Goal: Navigation & Orientation: Locate item on page

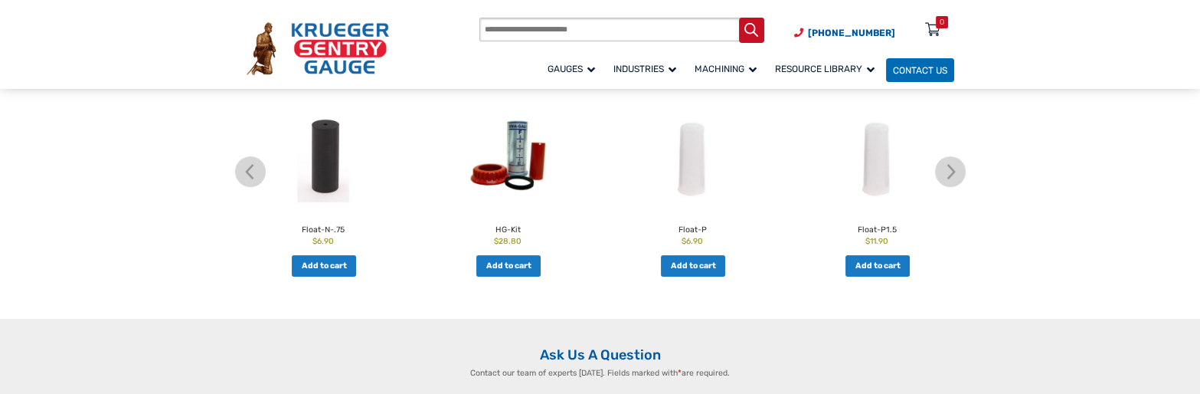
scroll to position [612, 0]
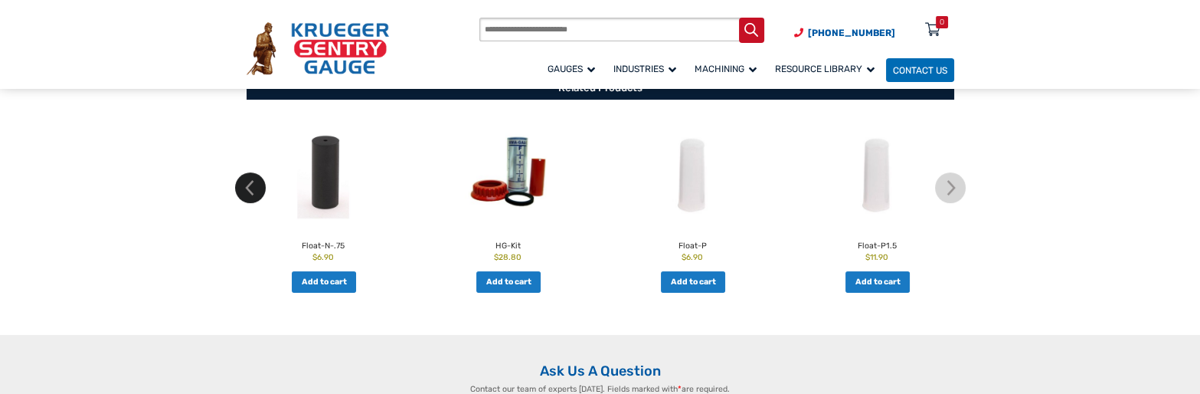
click at [238, 188] on img at bounding box center [250, 187] width 31 height 31
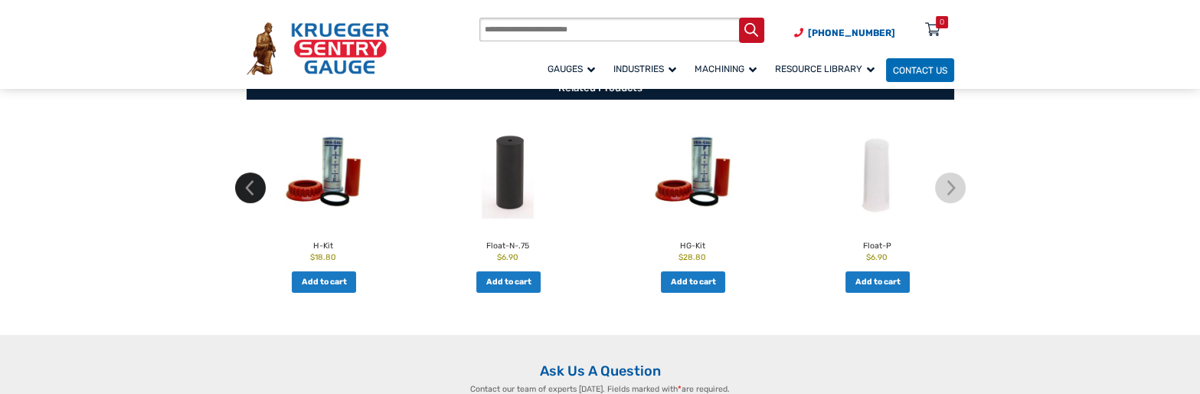
click at [238, 188] on img at bounding box center [250, 187] width 31 height 31
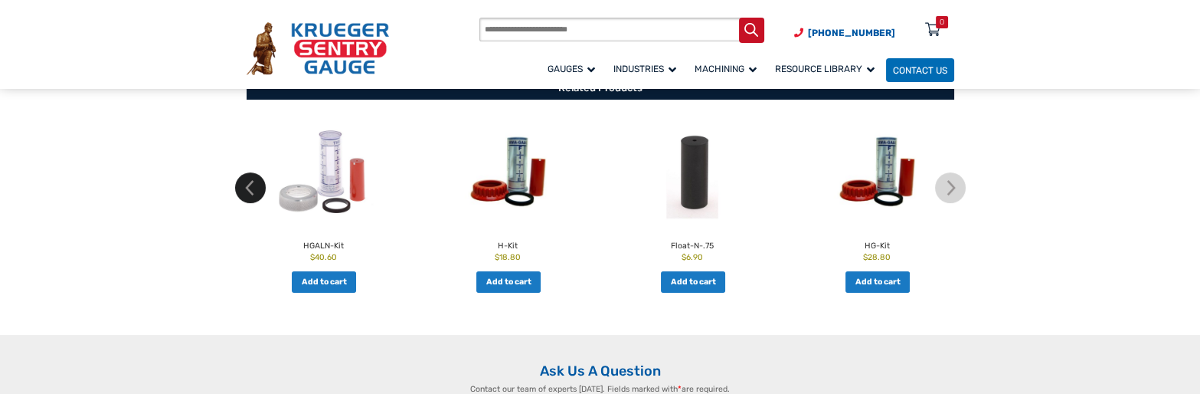
click at [240, 188] on img at bounding box center [250, 187] width 31 height 31
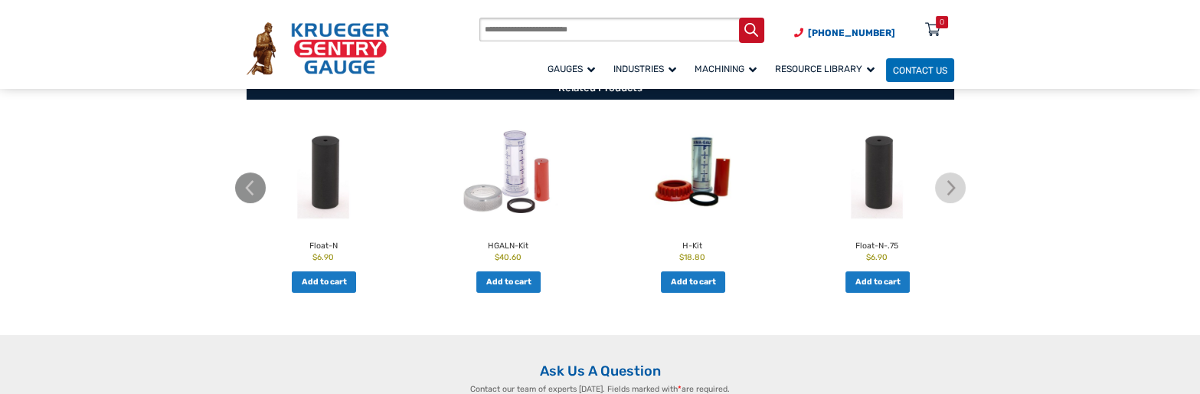
click at [240, 188] on img at bounding box center [250, 187] width 31 height 31
click at [946, 190] on img at bounding box center [950, 187] width 31 height 31
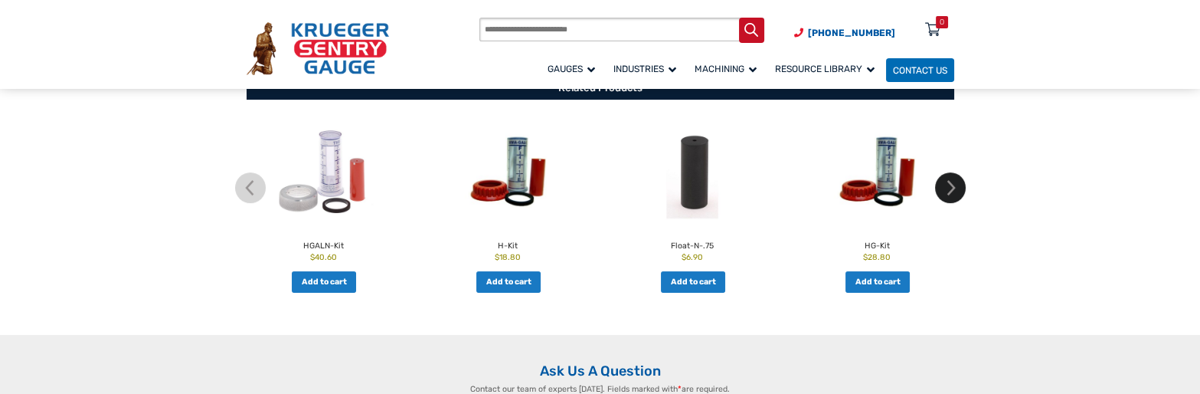
click at [946, 190] on img at bounding box center [950, 187] width 31 height 31
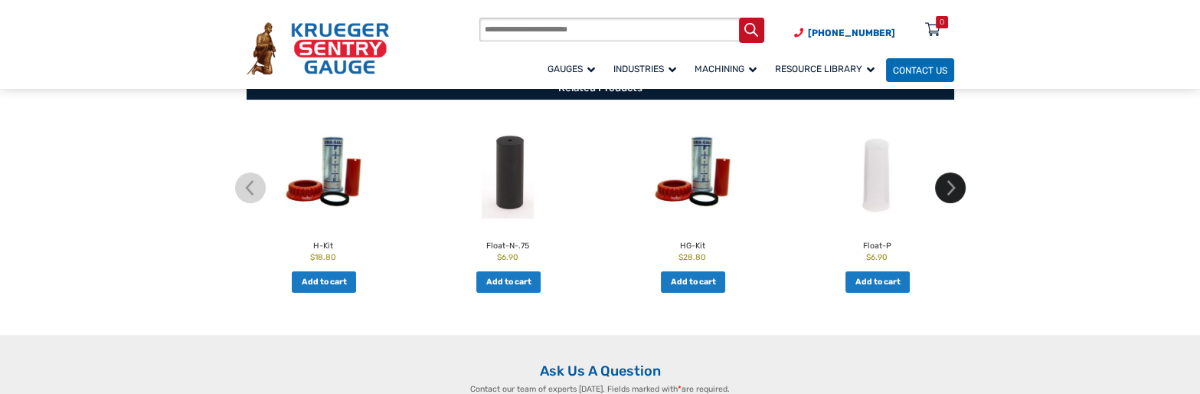
click at [946, 190] on img at bounding box center [950, 187] width 31 height 31
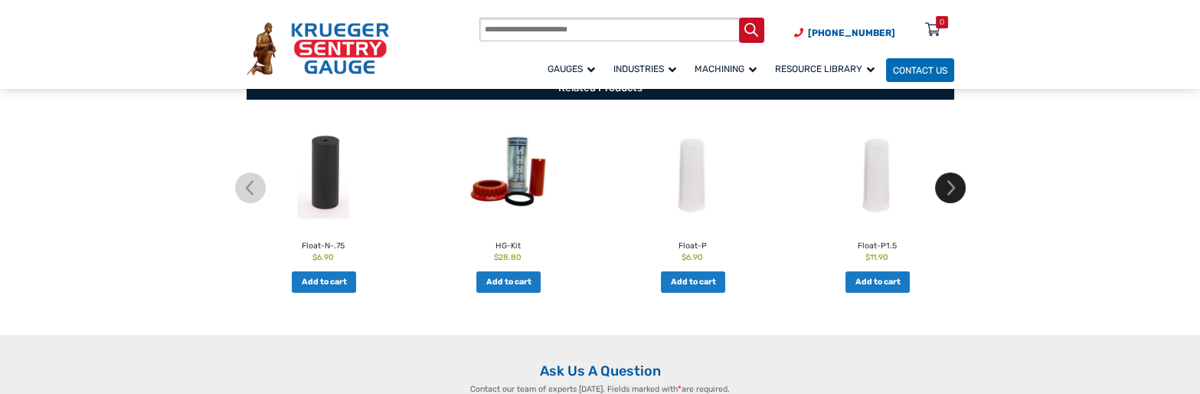
click at [946, 190] on img at bounding box center [950, 187] width 31 height 31
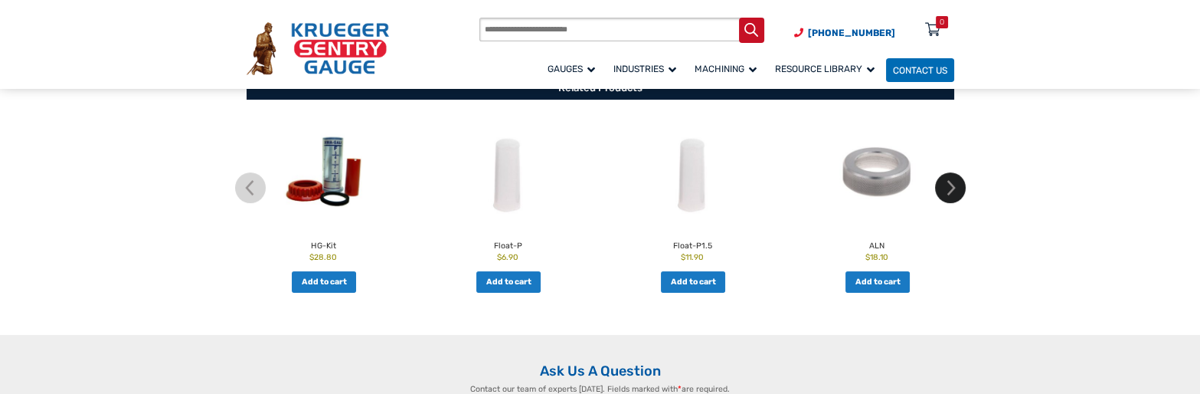
click at [946, 190] on img at bounding box center [950, 187] width 31 height 31
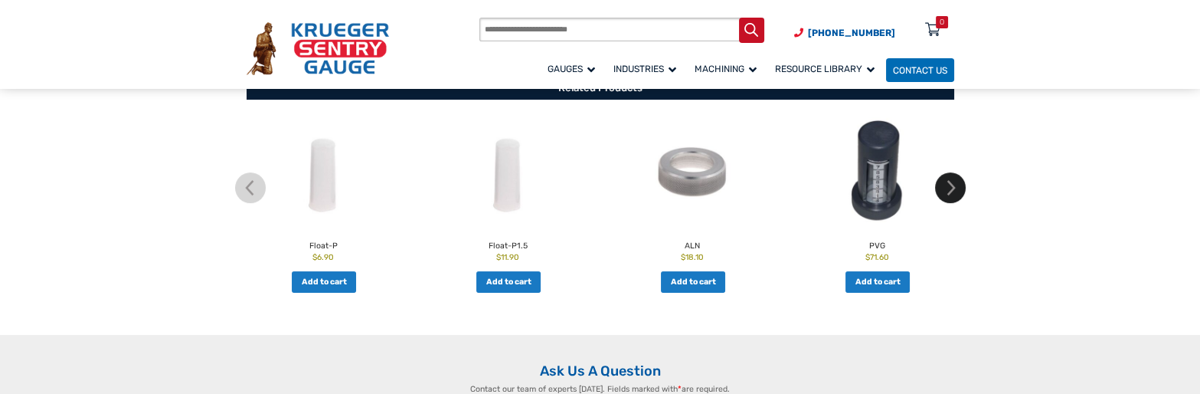
click at [946, 190] on img at bounding box center [950, 187] width 31 height 31
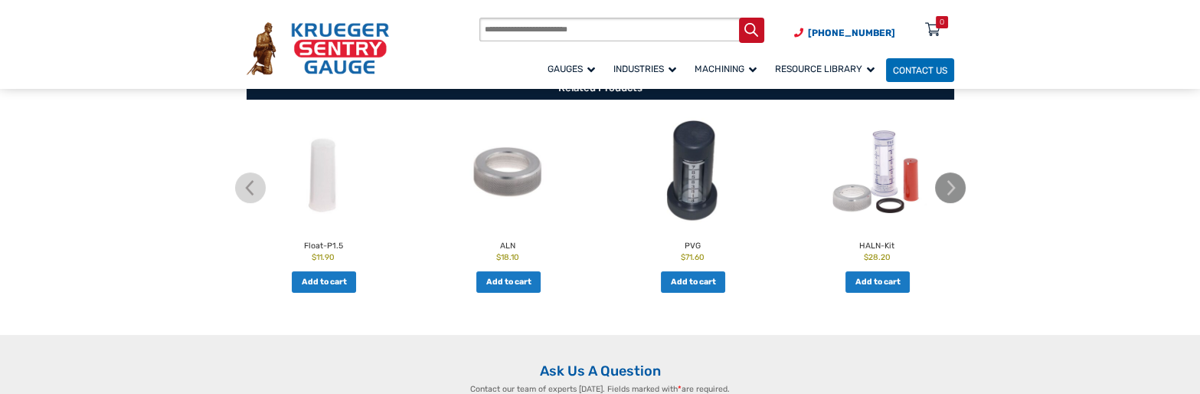
click at [946, 190] on img at bounding box center [950, 187] width 31 height 31
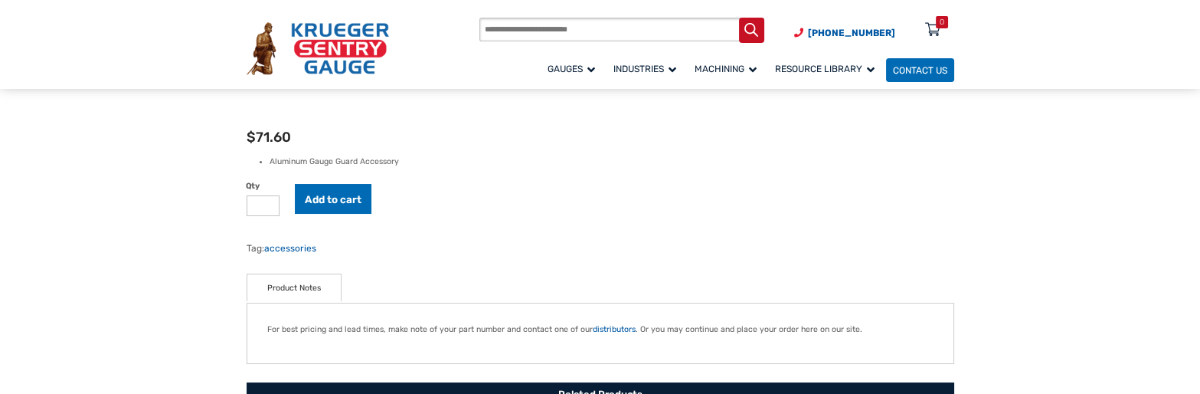
scroll to position [0, 0]
